Goal: Task Accomplishment & Management: Manage account settings

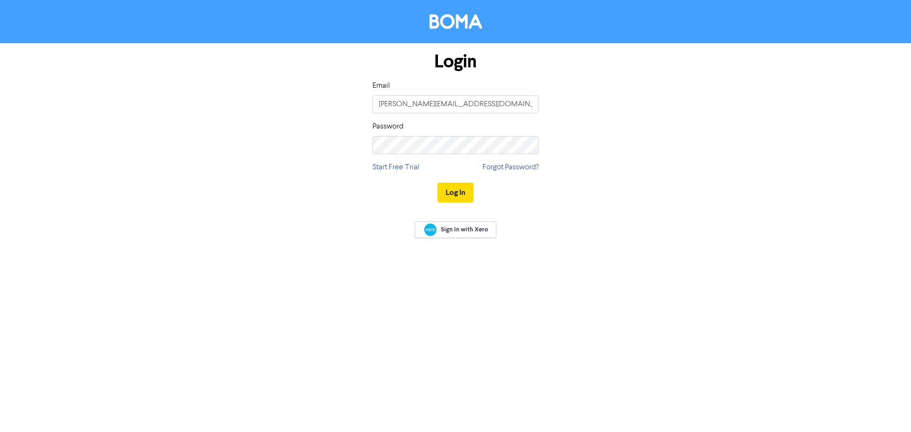
drag, startPoint x: 443, startPoint y: 176, endPoint x: 445, endPoint y: 195, distance: 19.1
click at [442, 178] on div "Log In" at bounding box center [455, 192] width 166 height 39
click at [445, 195] on button "Log In" at bounding box center [455, 193] width 36 height 20
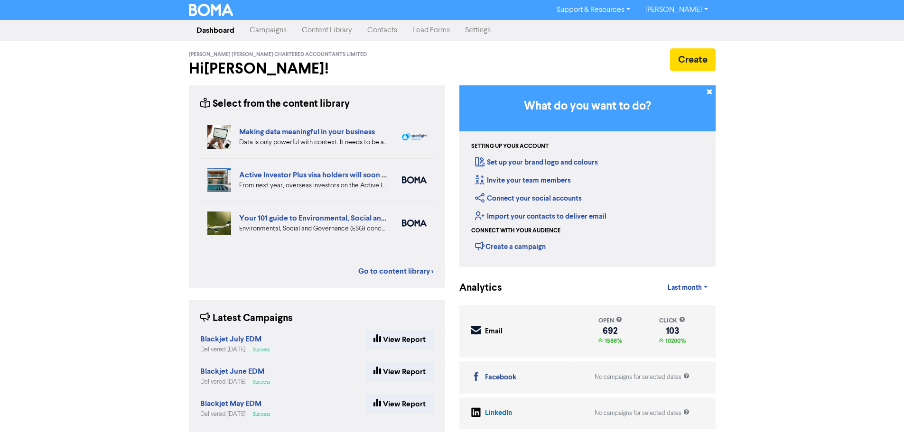
click at [385, 28] on link "Contacts" at bounding box center [382, 30] width 45 height 19
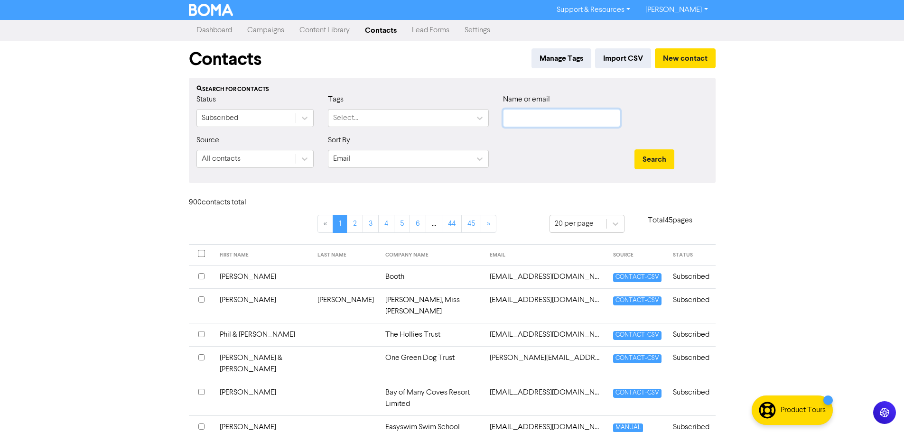
click at [549, 116] on input "text" at bounding box center [561, 118] width 117 height 18
paste input "[PERSON_NAME] Distributors Limited"
type input "[PERSON_NAME] Distributors Limited"
click at [663, 155] on button "Search" at bounding box center [654, 159] width 40 height 20
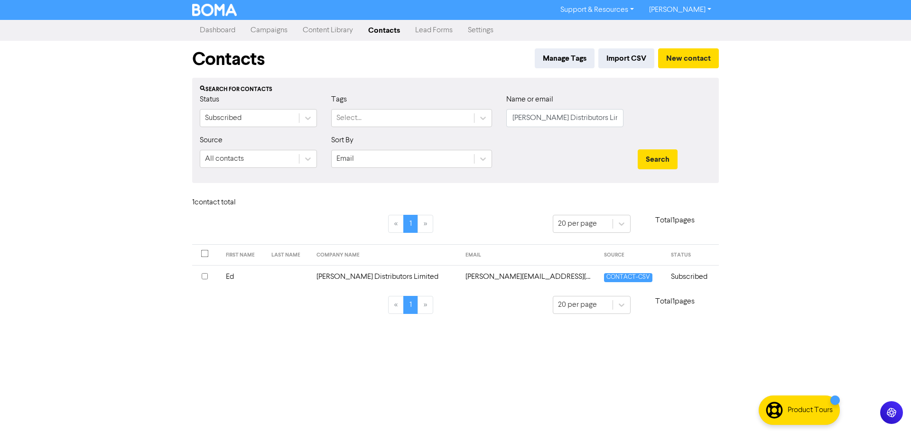
click at [510, 278] on td "[PERSON_NAME][EMAIL_ADDRESS][DOMAIN_NAME]" at bounding box center [529, 276] width 138 height 23
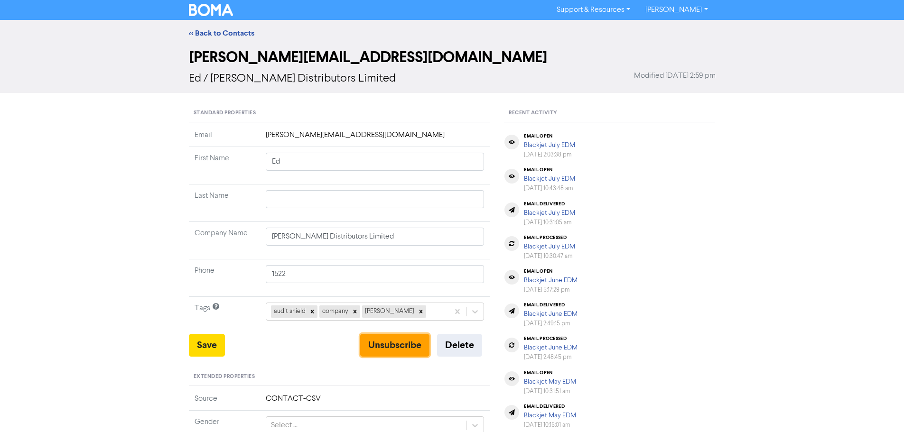
click at [390, 345] on button "Unsubscribe" at bounding box center [394, 345] width 69 height 23
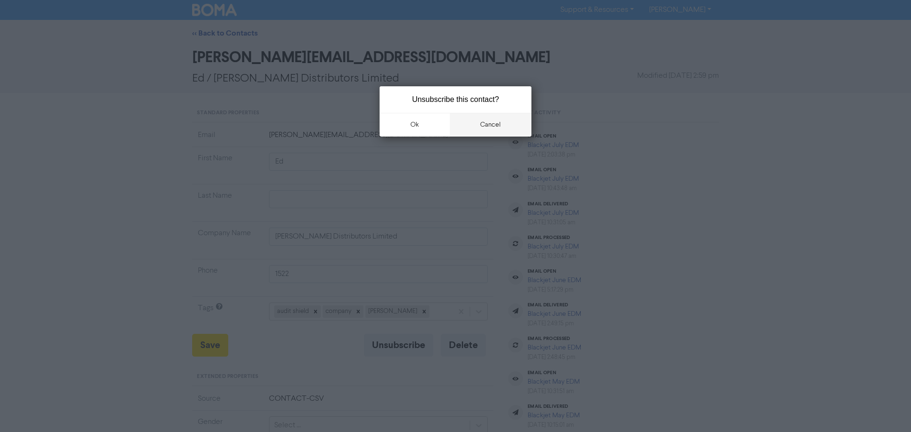
click at [496, 124] on button "cancel" at bounding box center [491, 125] width 82 height 24
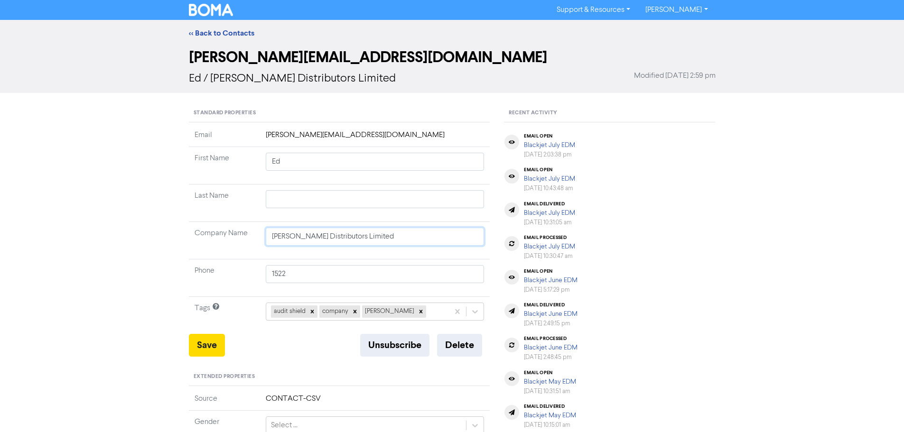
drag, startPoint x: 363, startPoint y: 232, endPoint x: 218, endPoint y: 211, distance: 146.7
click at [218, 211] on tbody "Email [PERSON_NAME][EMAIL_ADDRESS][DOMAIN_NAME] First Name Ed Last Name Company…" at bounding box center [339, 232] width 301 height 204
click at [388, 343] on button "Unsubscribe" at bounding box center [394, 345] width 69 height 23
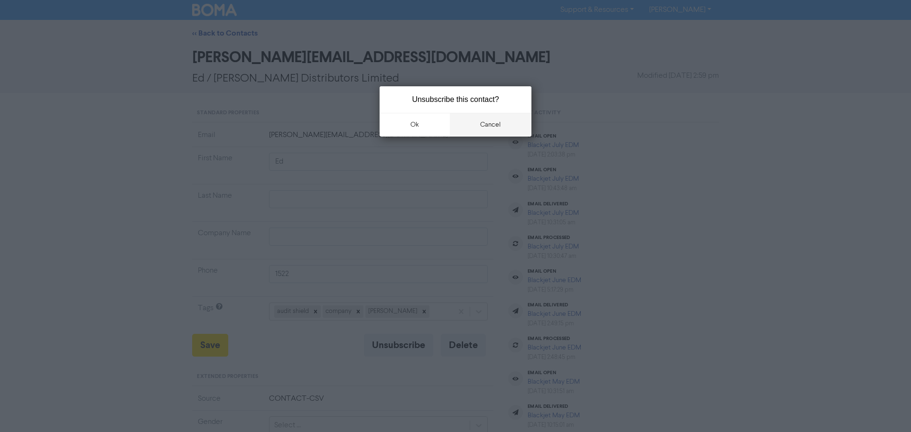
click at [494, 117] on button "cancel" at bounding box center [491, 125] width 82 height 24
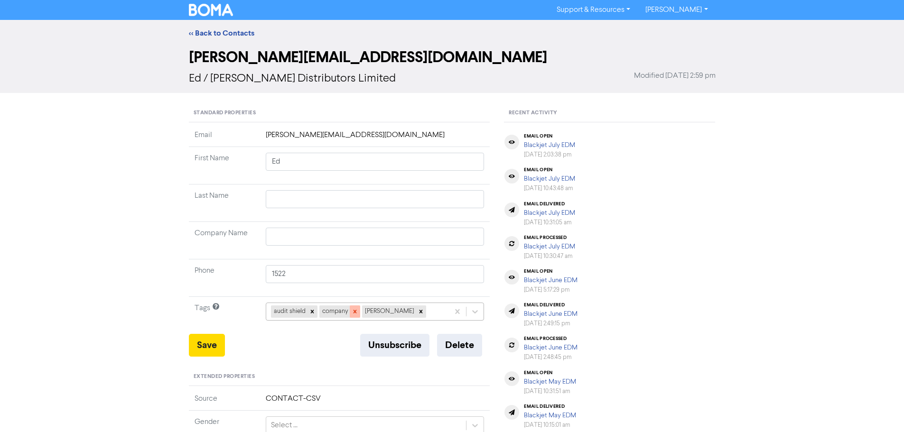
click at [356, 312] on icon at bounding box center [355, 311] width 7 height 7
click at [212, 342] on button "Save" at bounding box center [207, 345] width 36 height 23
